Goal: Navigation & Orientation: Find specific page/section

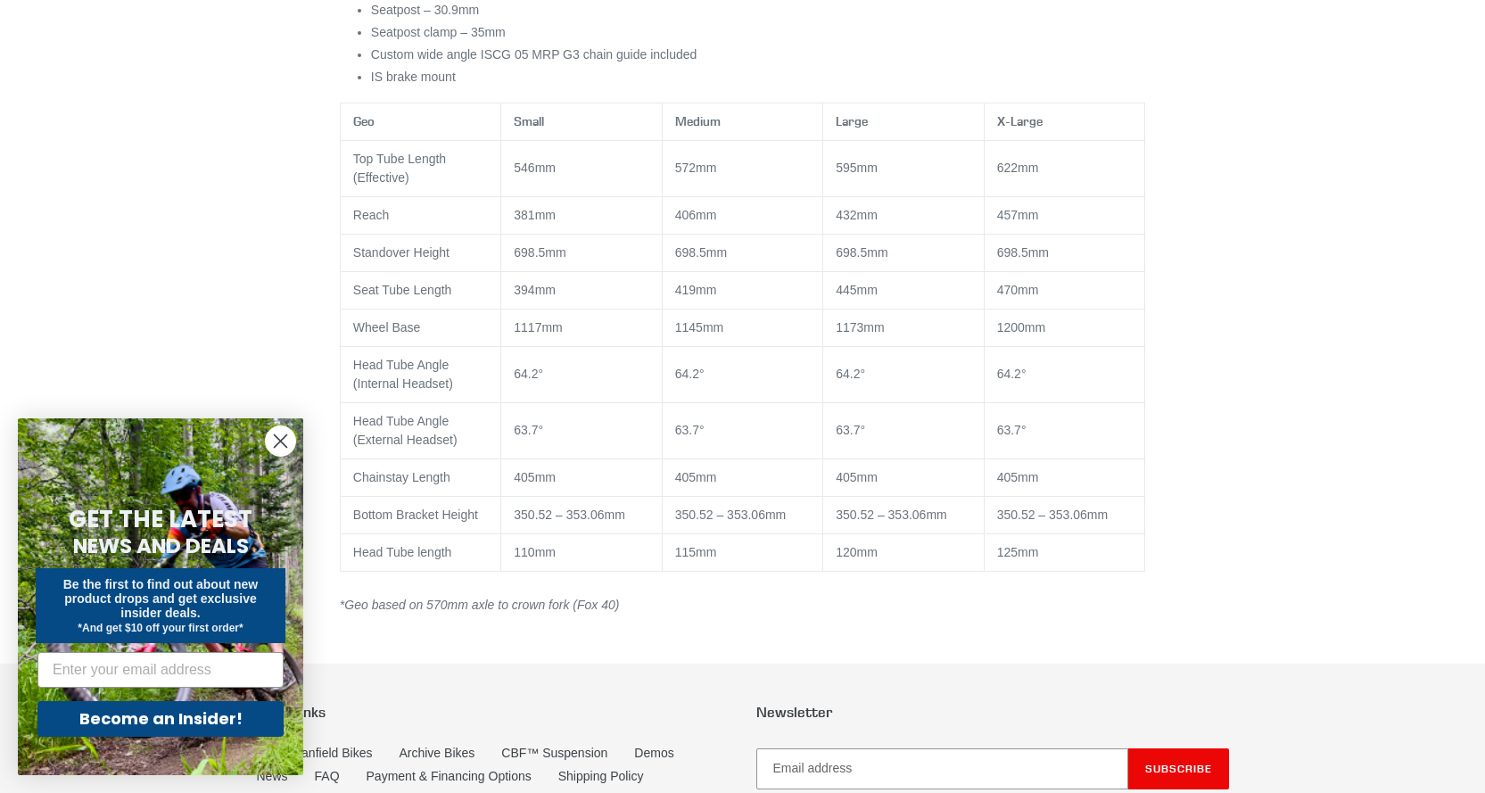
scroll to position [1189, 0]
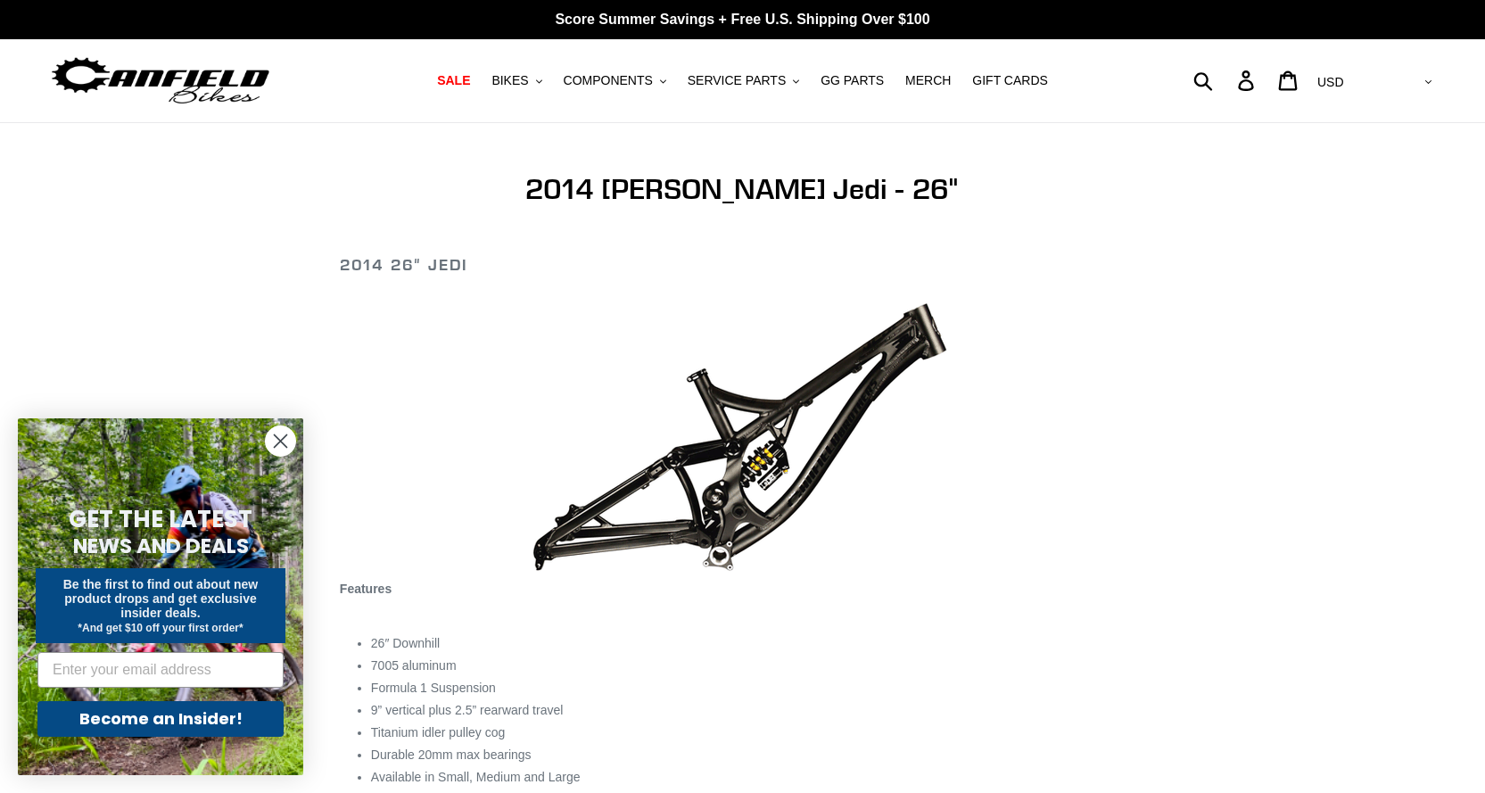
scroll to position [357, 0]
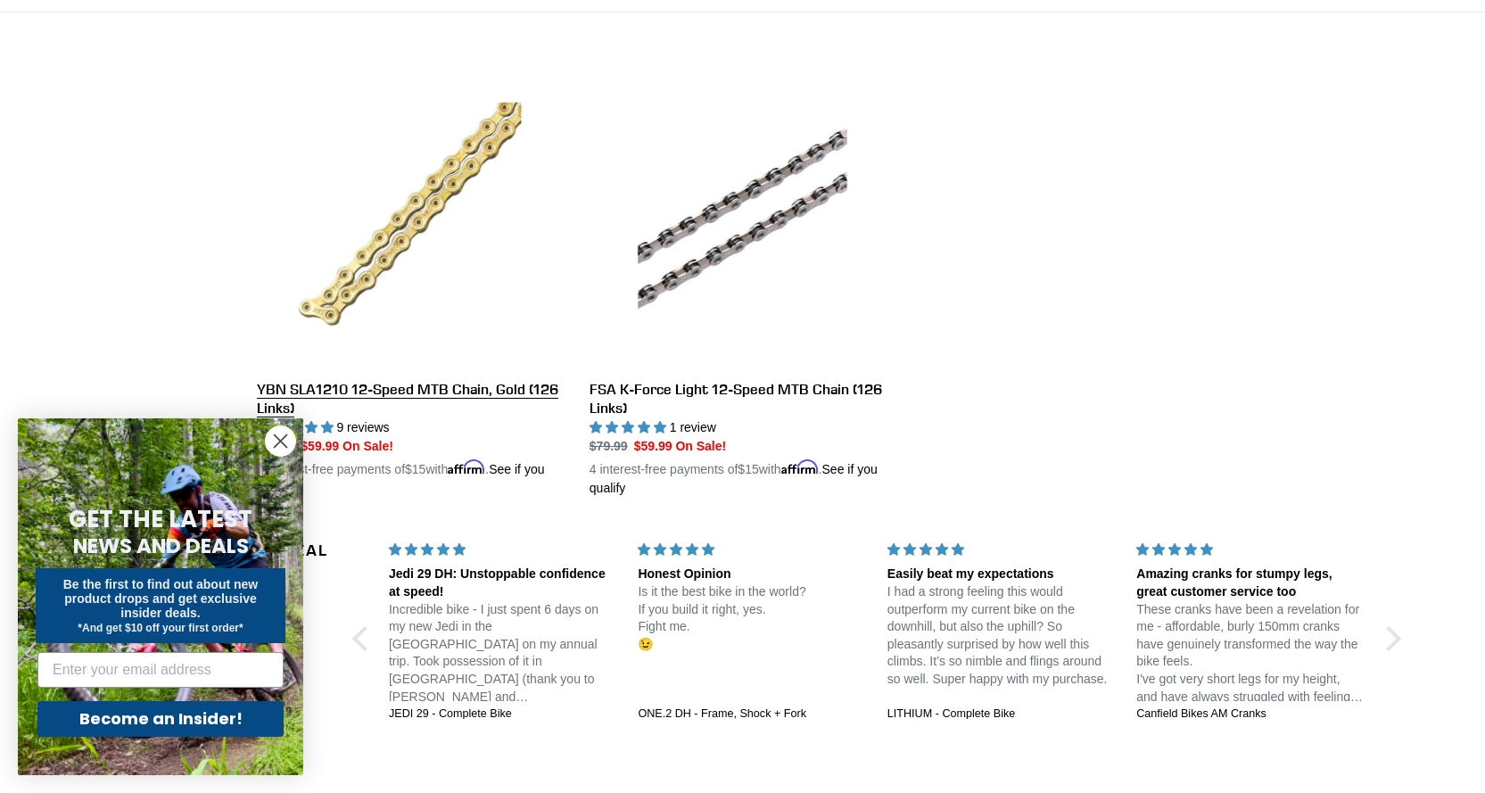
scroll to position [357, 0]
